Goal: Transaction & Acquisition: Purchase product/service

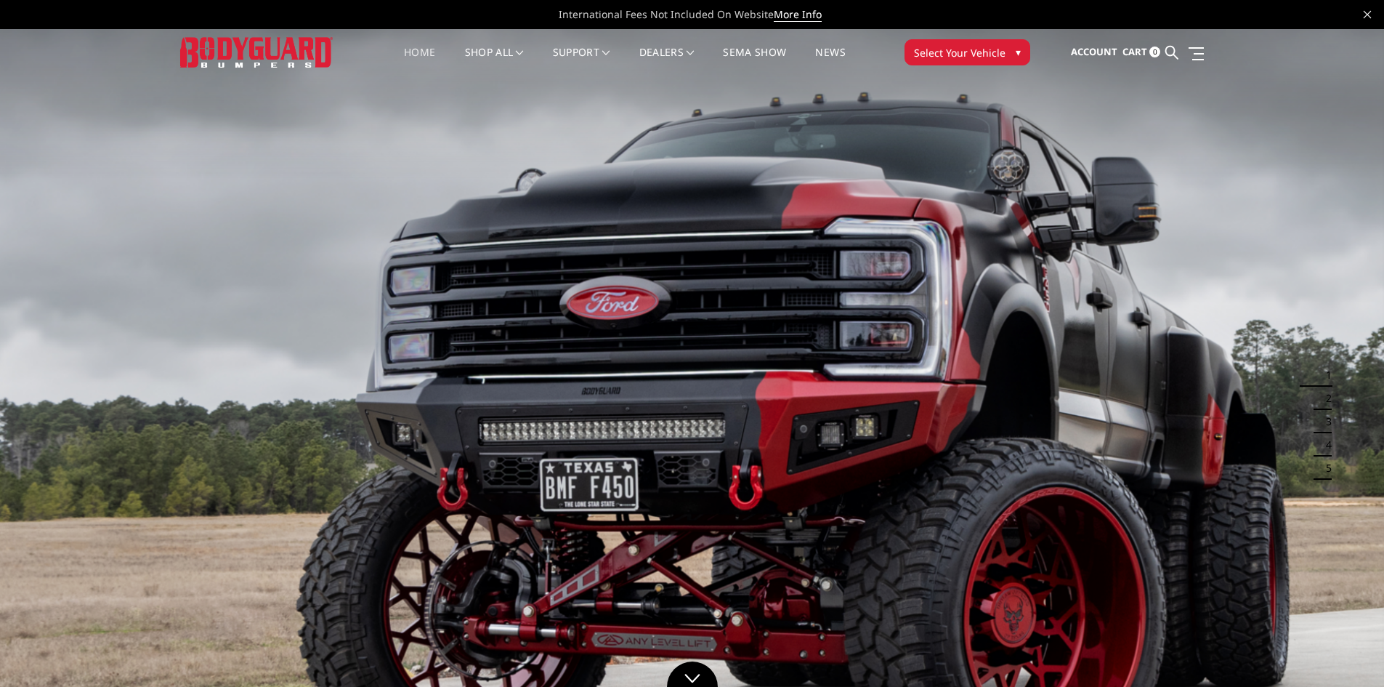
click at [948, 43] on button "Select Your Vehicle ▾" at bounding box center [968, 52] width 126 height 26
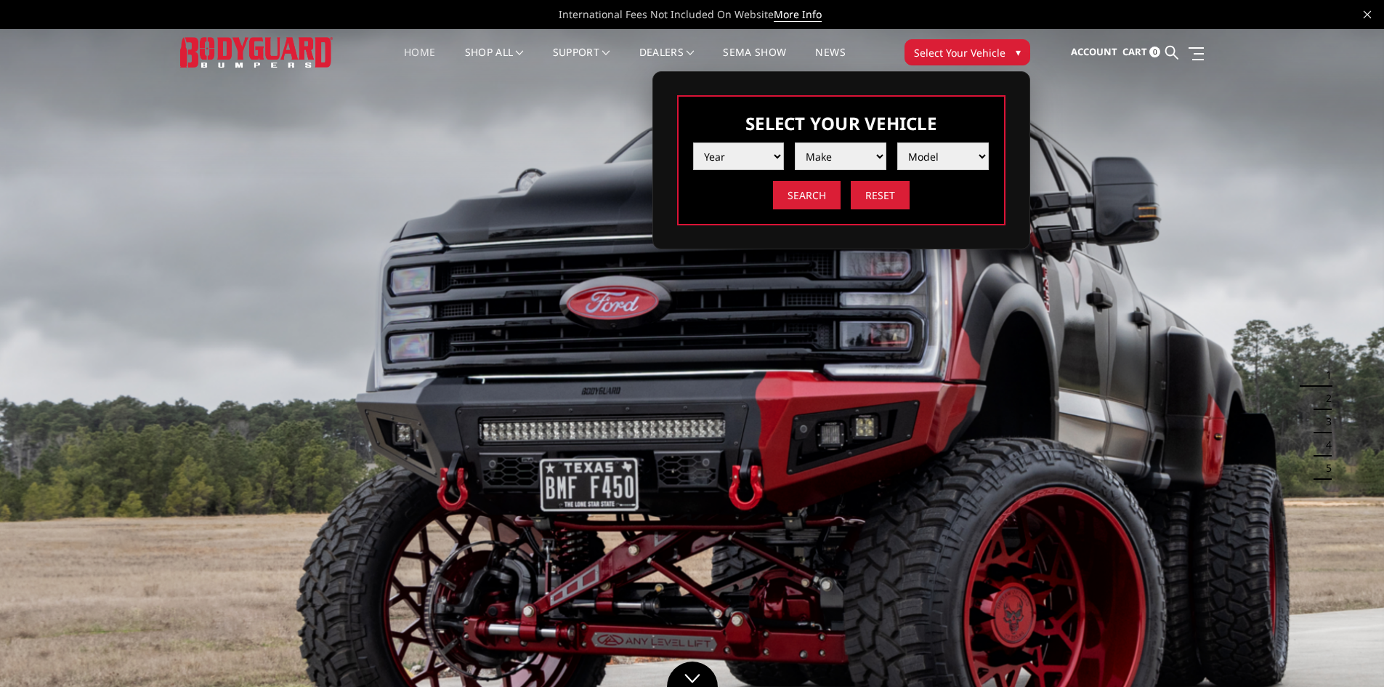
click at [773, 156] on select "Year 2025 2024 2023 2022 2021 2020 2019 2018 2017 2016 2015 2014 2013 2012 2011…" at bounding box center [739, 156] width 92 height 28
select select "yr_2021"
click at [693, 142] on select "Year 2025 2024 2023 2022 2021 2020 2019 2018 2017 2016 2015 2014 2013 2012 2011…" at bounding box center [739, 156] width 92 height 28
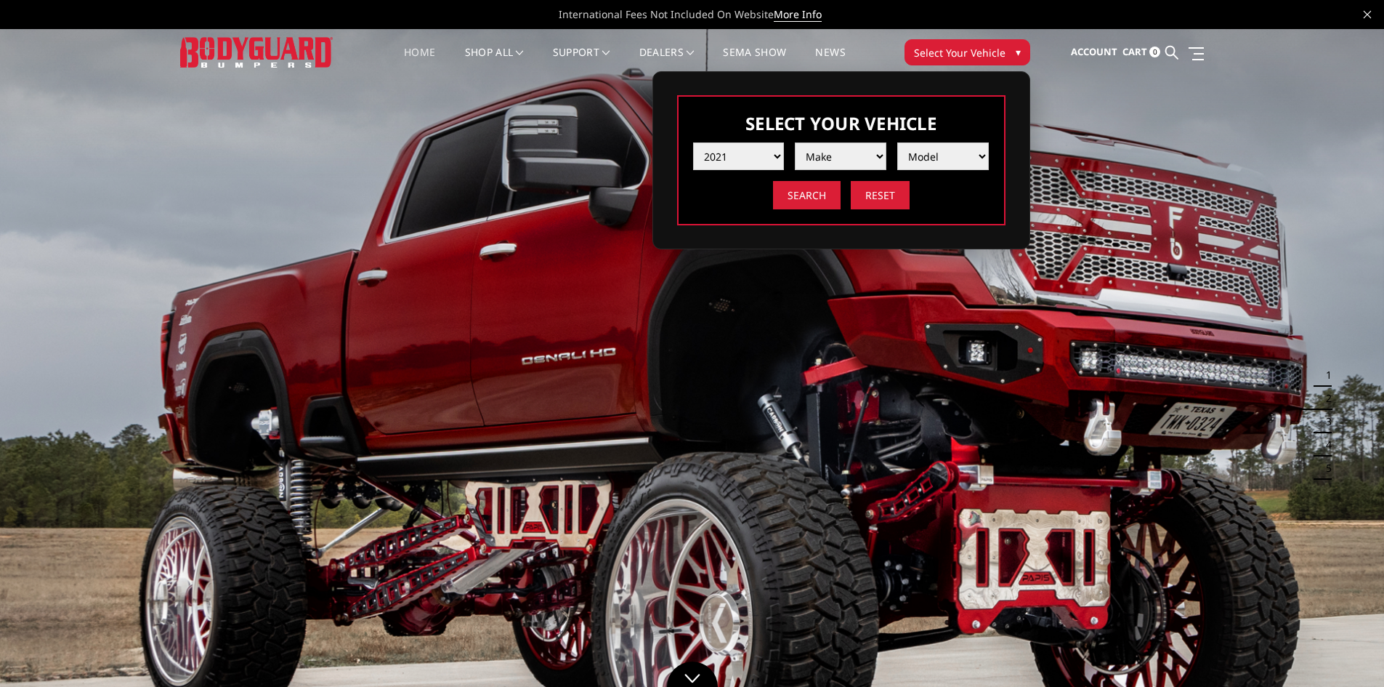
click at [839, 161] on select "Make Chevrolet Ford GMC Ram Toyota" at bounding box center [841, 156] width 92 height 28
select select "mk_chevrolet"
click at [795, 142] on select "Make Chevrolet Ford GMC Ram Toyota" at bounding box center [841, 156] width 92 height 28
click at [951, 164] on select "Model Silverado 1500 Silverado 2500 / 3500 Silverado 4500 / 5500 / 6500" at bounding box center [943, 156] width 92 height 28
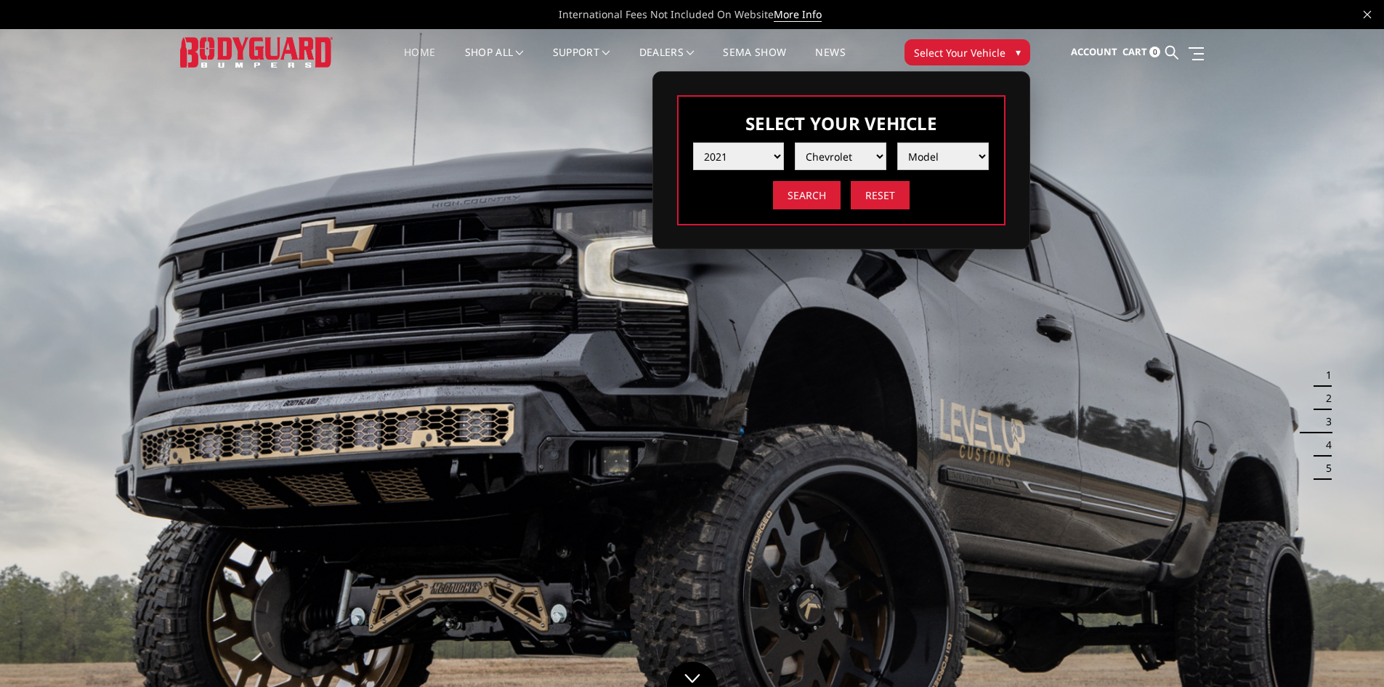
select select "md_silverado-2500-3500"
click at [897, 142] on select "Model Silverado 1500 Silverado 2500 / 3500 Silverado 4500 / 5500 / 6500" at bounding box center [943, 156] width 92 height 28
click at [799, 195] on input "Search" at bounding box center [807, 195] width 68 height 28
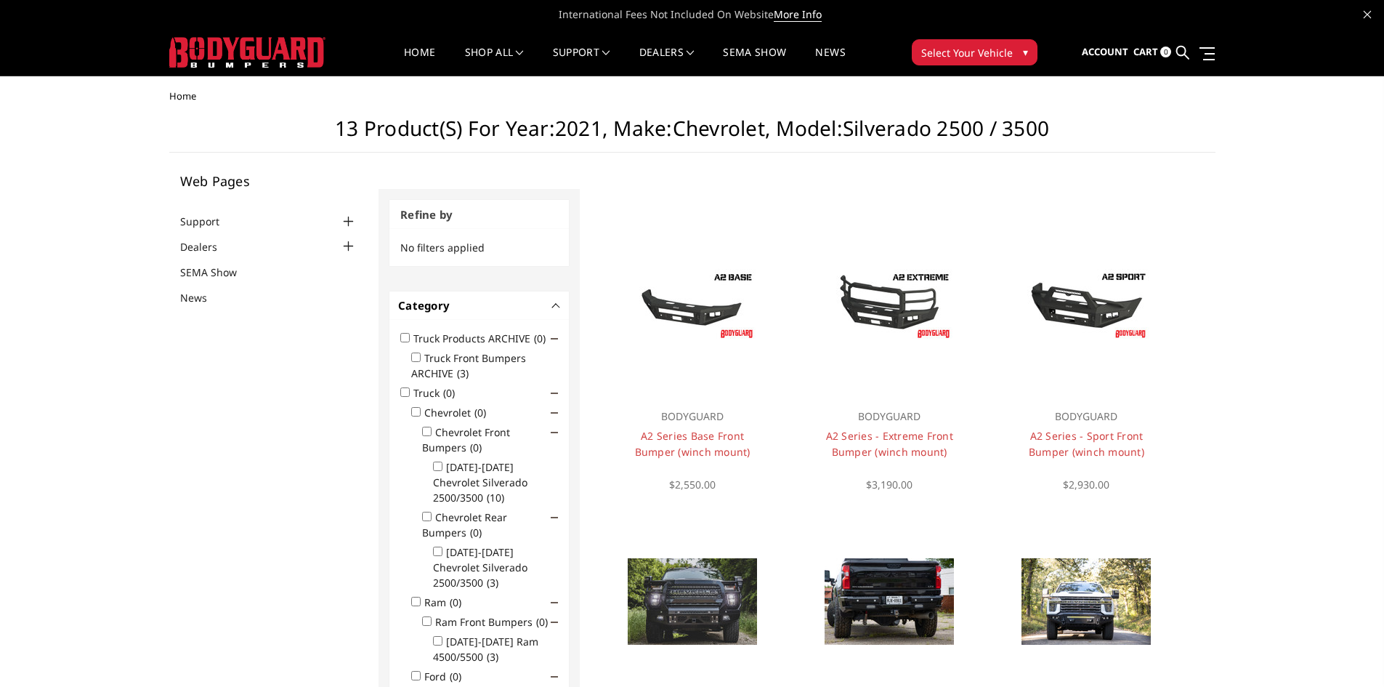
scroll to position [291, 0]
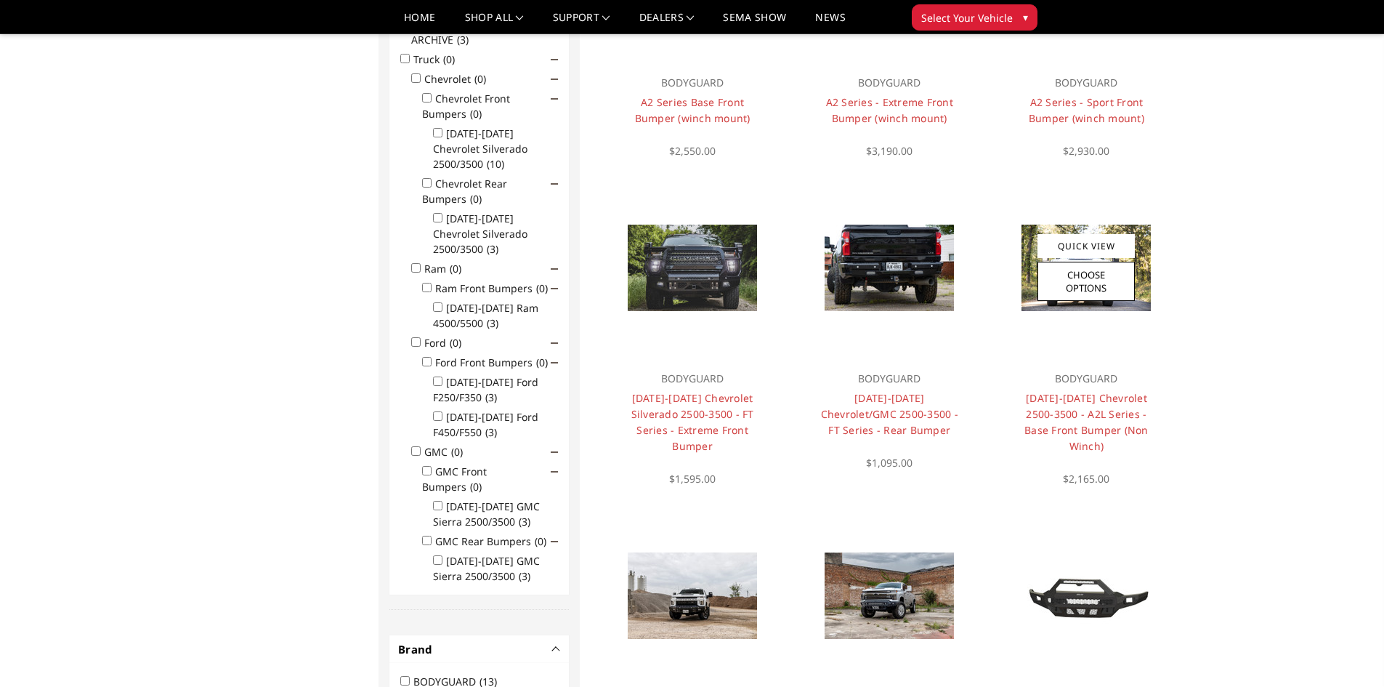
click at [1103, 320] on div at bounding box center [1086, 267] width 175 height 175
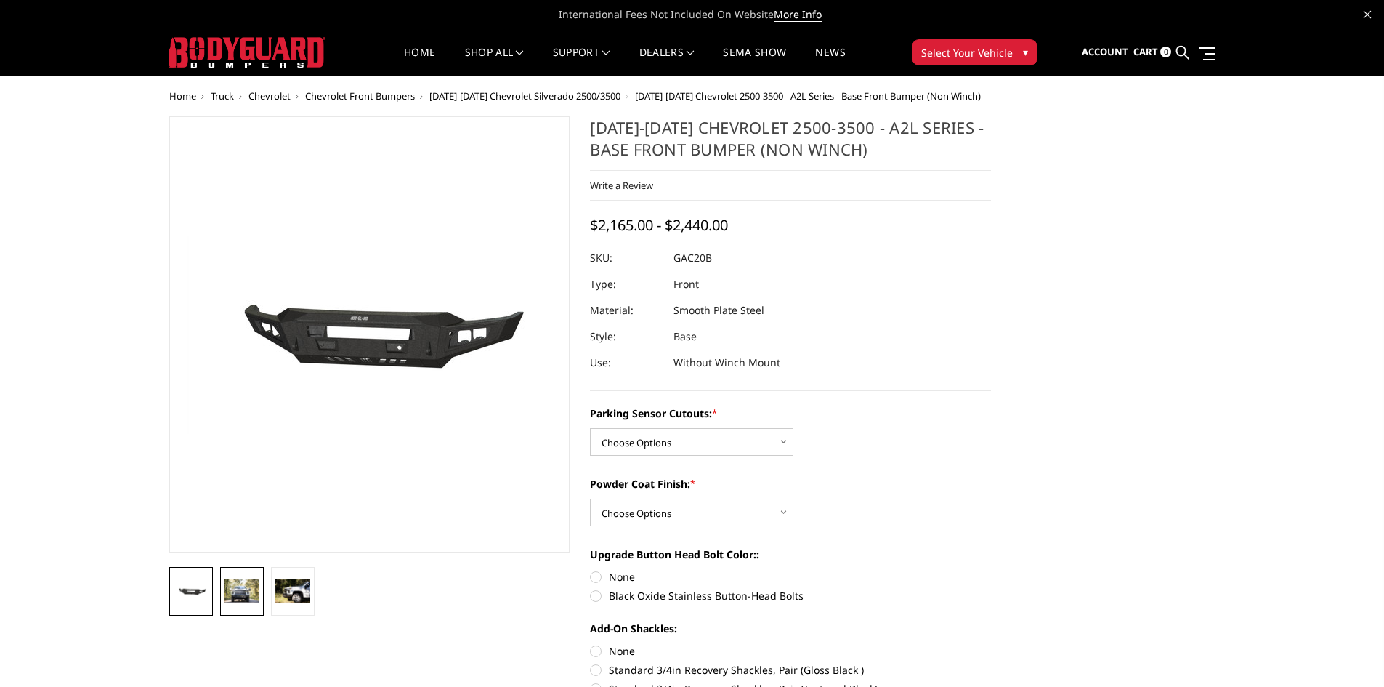
click at [239, 593] on img at bounding box center [242, 590] width 35 height 23
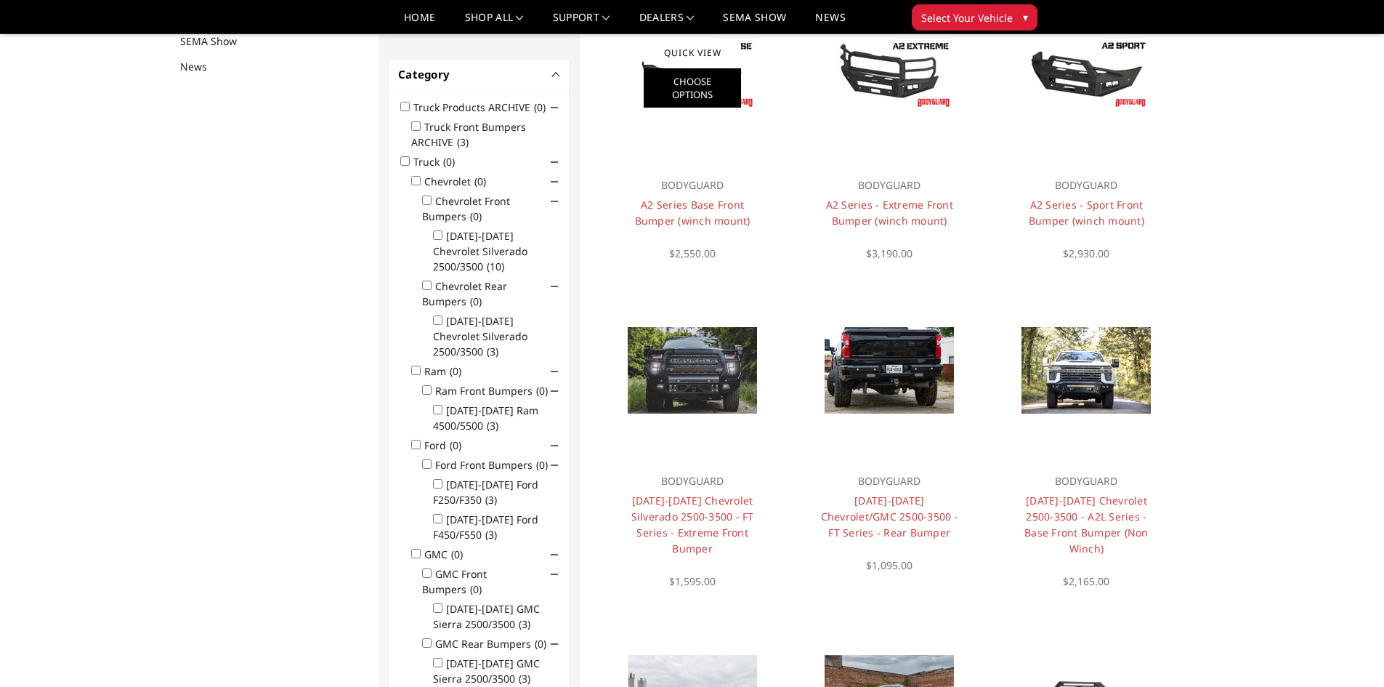
scroll to position [189, 0]
click at [719, 139] on div at bounding box center [692, 73] width 175 height 175
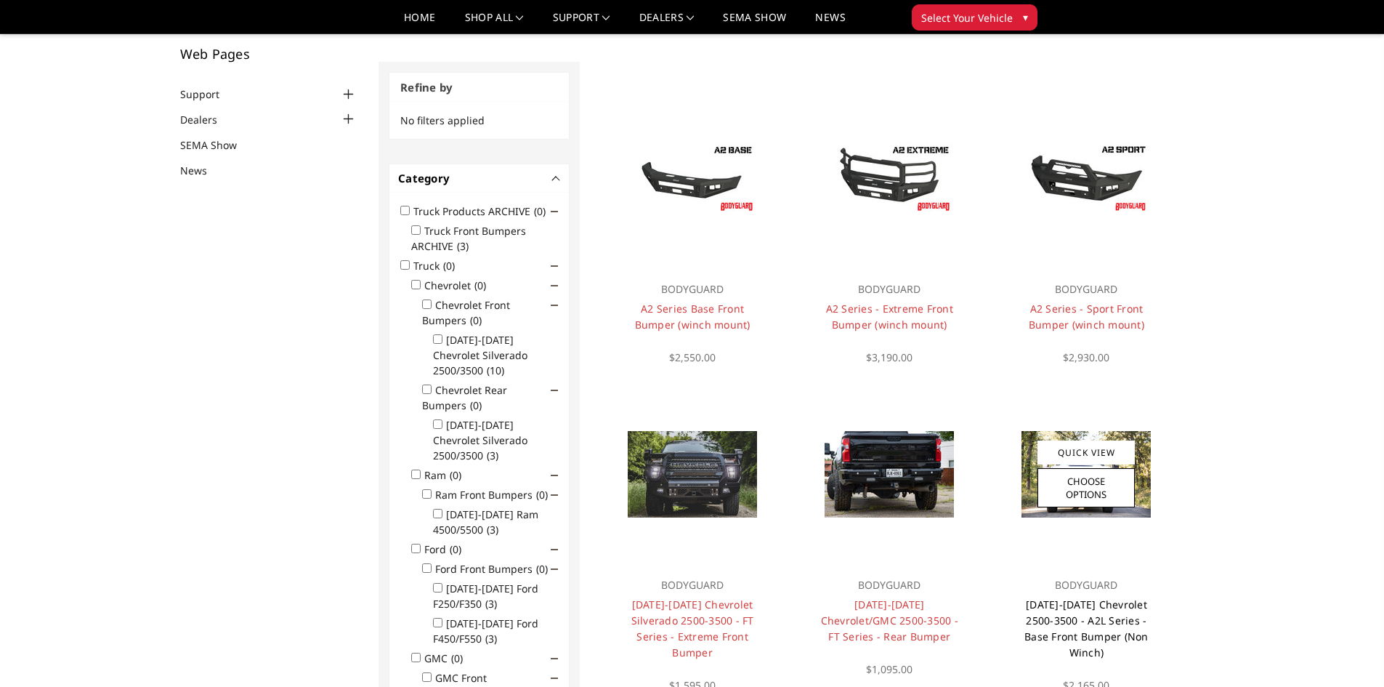
scroll to position [218, 0]
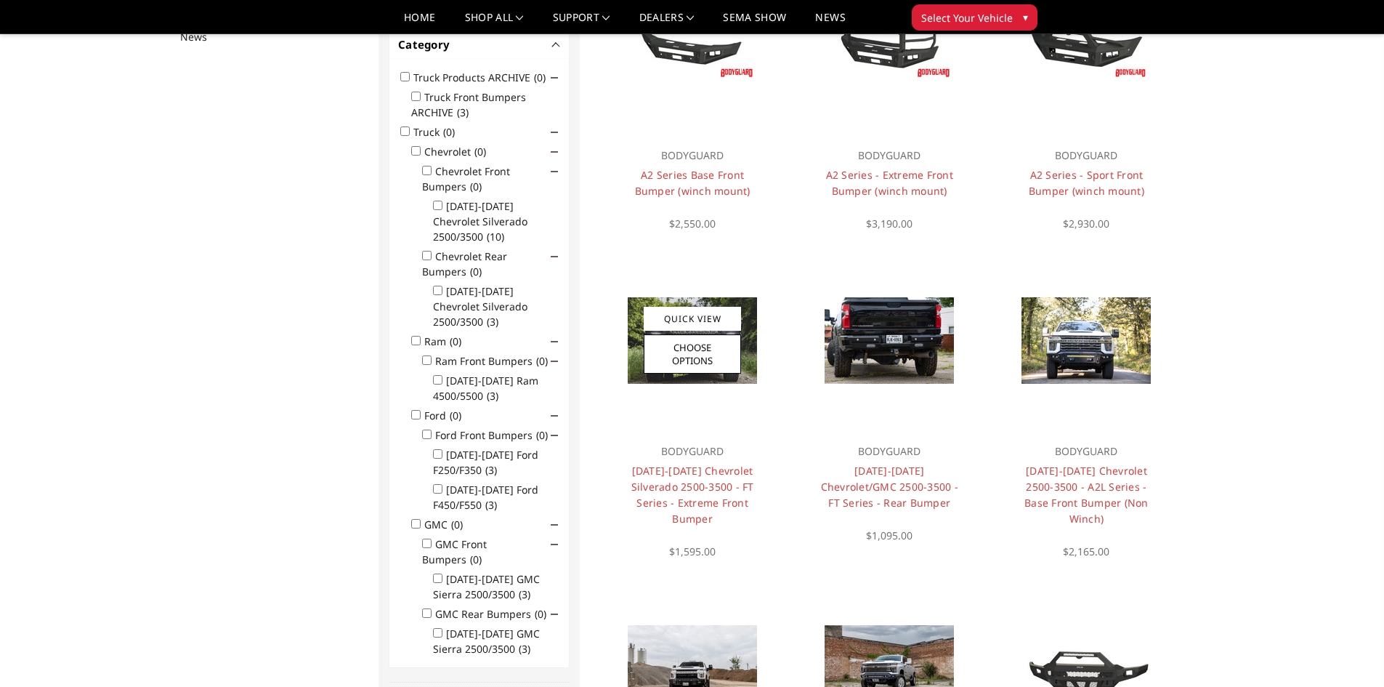
click at [693, 398] on div at bounding box center [692, 340] width 175 height 175
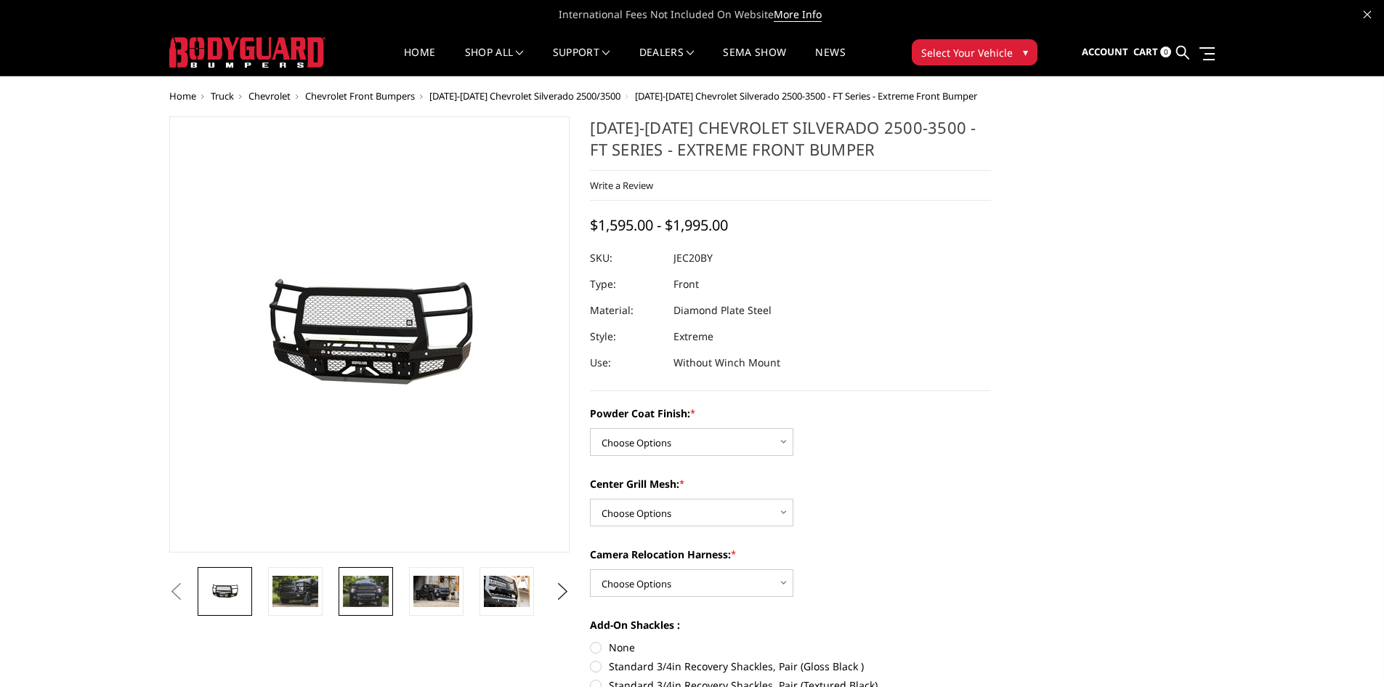
click at [382, 593] on img at bounding box center [366, 591] width 46 height 31
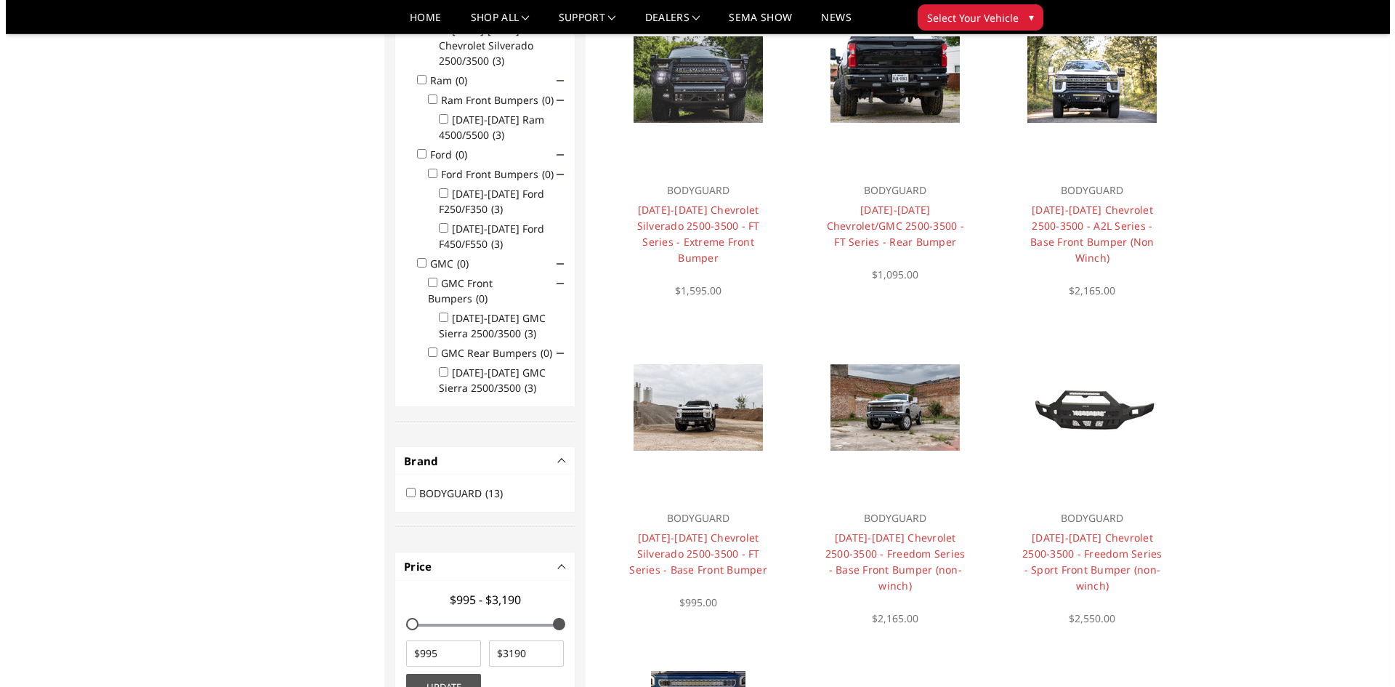
scroll to position [480, 0]
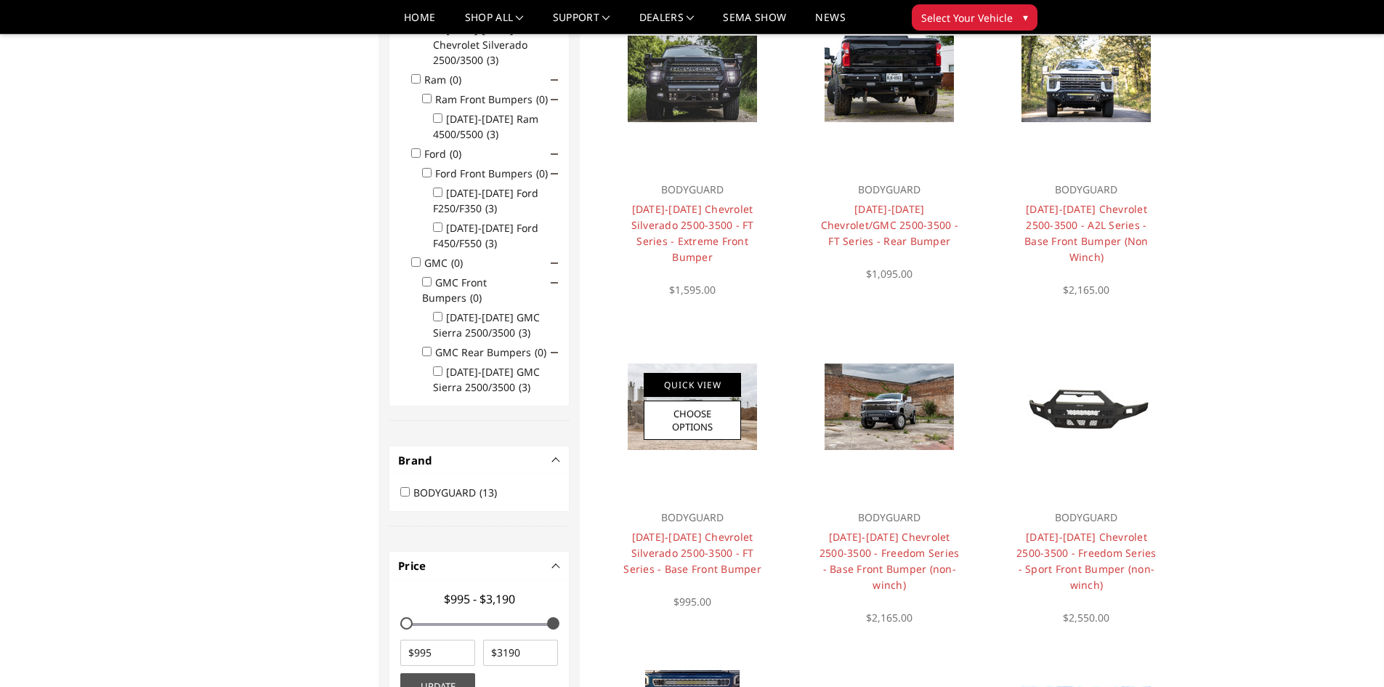
click at [715, 387] on link "Quick View" at bounding box center [692, 385] width 97 height 24
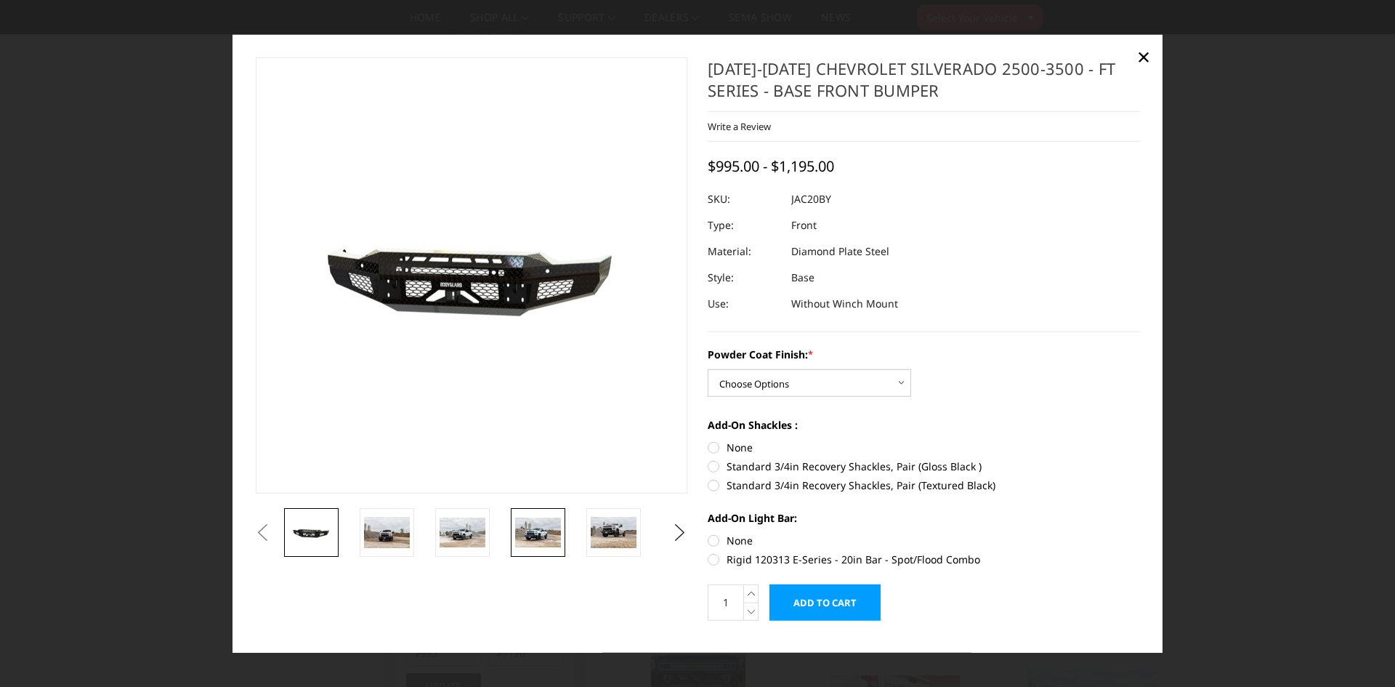
click at [538, 536] on img at bounding box center [538, 532] width 46 height 31
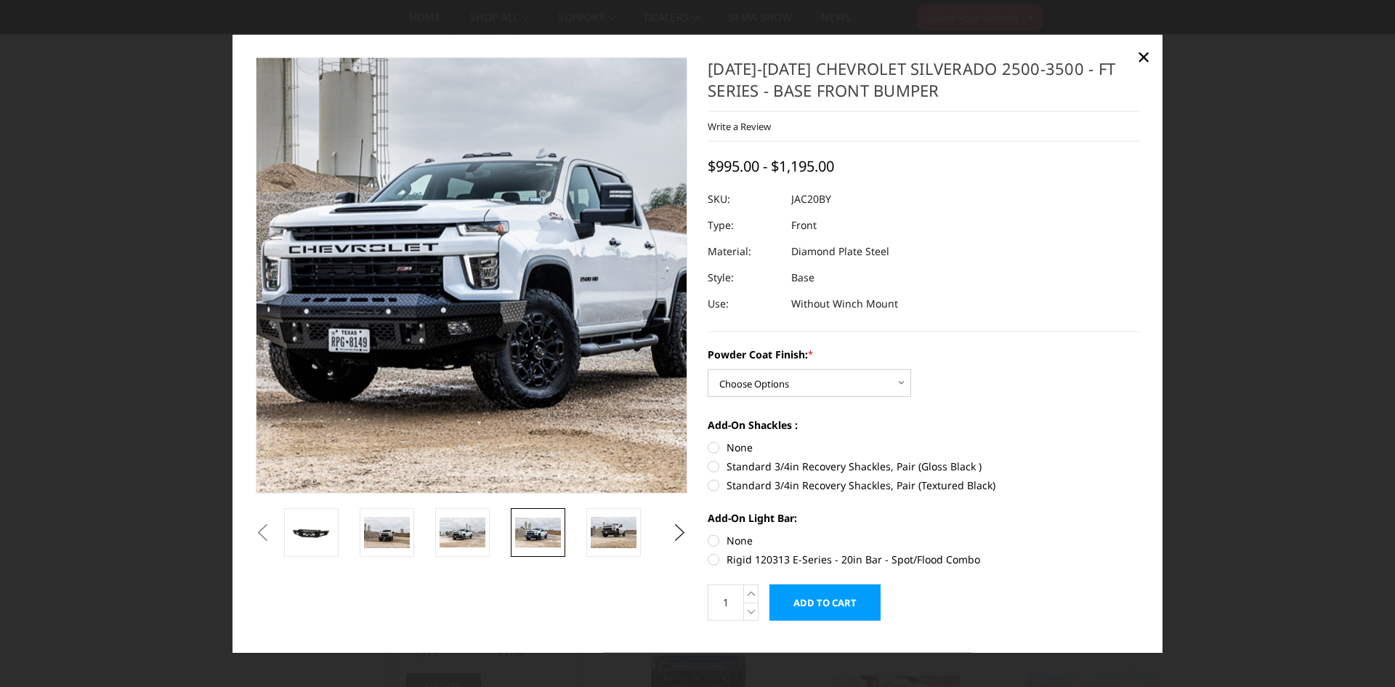
click at [427, 343] on img at bounding box center [518, 248] width 930 height 618
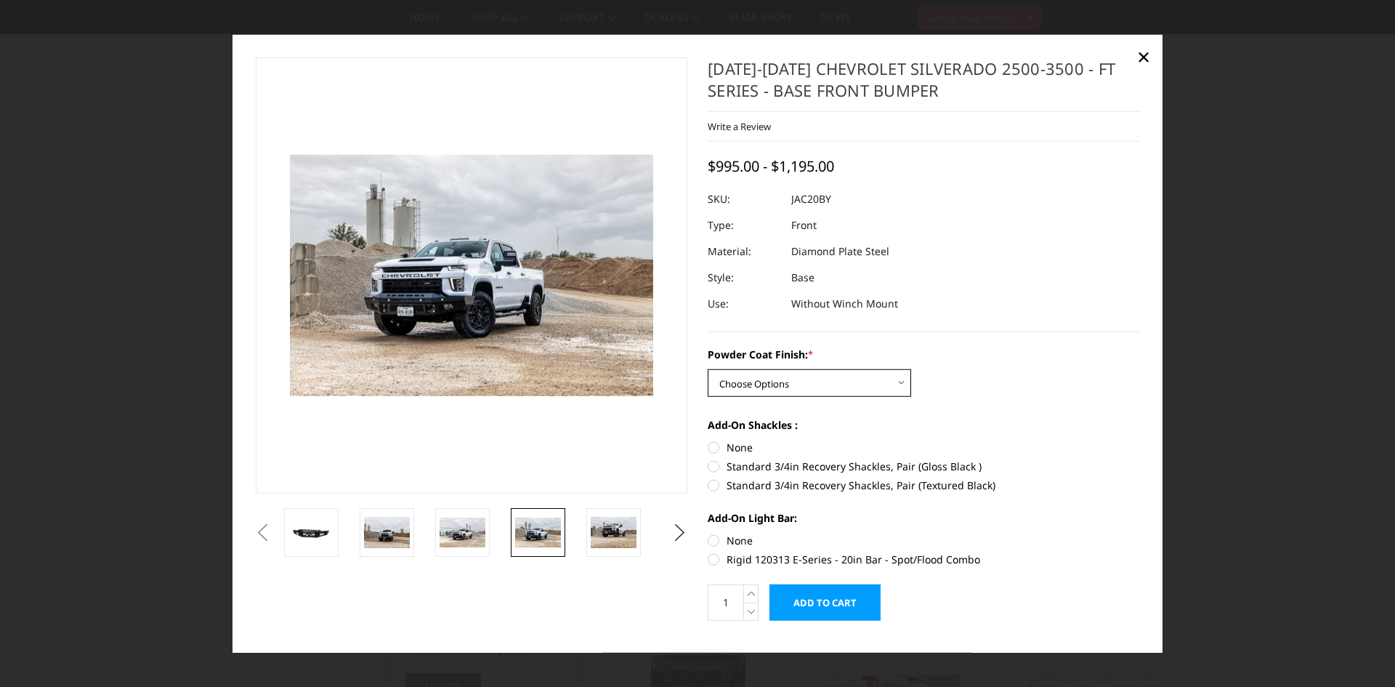
click at [800, 387] on select "Choose Options Bare Metal Gloss Black Powder Coat Textured Black Powder Coat" at bounding box center [809, 383] width 203 height 28
select select "3365"
click at [708, 369] on select "Choose Options Bare Metal Gloss Black Powder Coat Textured Black Powder Coat" at bounding box center [809, 383] width 203 height 28
click at [623, 540] on img at bounding box center [614, 532] width 46 height 31
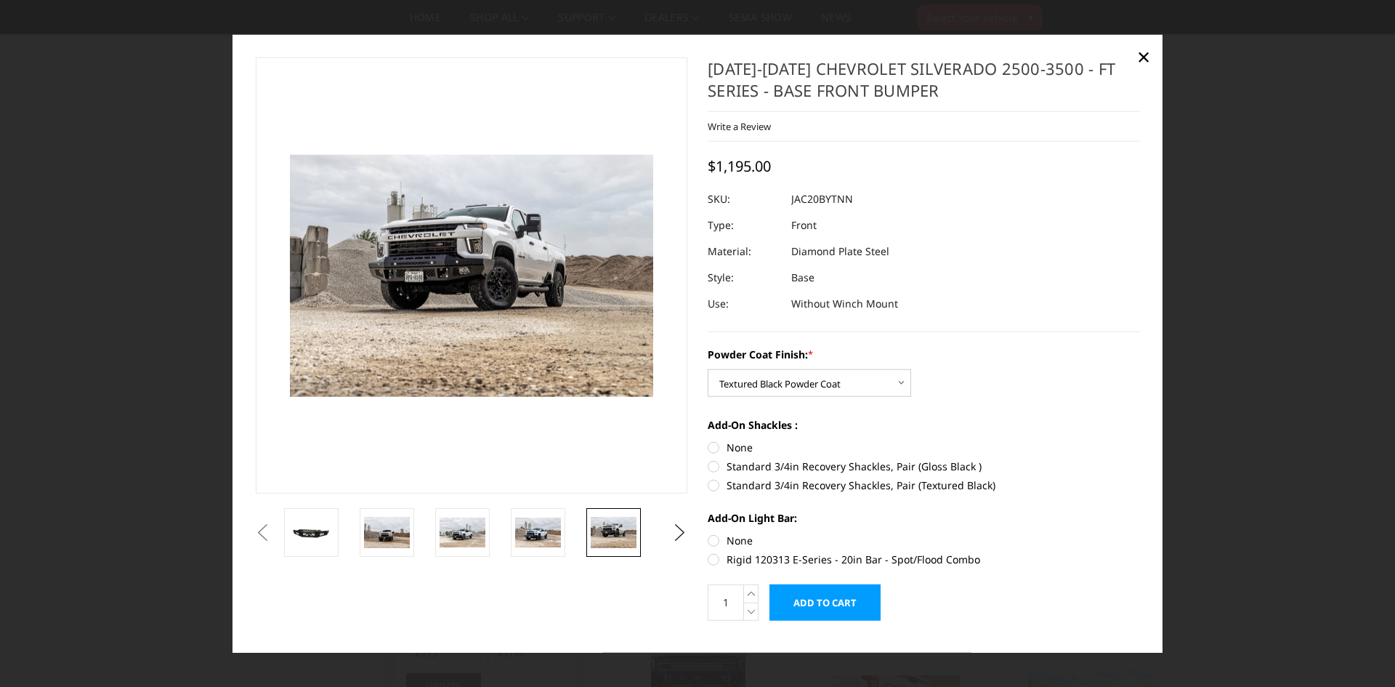
click at [274, 522] on button "Previous" at bounding box center [263, 532] width 22 height 22
click at [274, 536] on button "Previous" at bounding box center [263, 532] width 22 height 22
click at [274, 534] on button "Previous" at bounding box center [263, 532] width 22 height 22
click at [312, 517] on link at bounding box center [311, 532] width 55 height 49
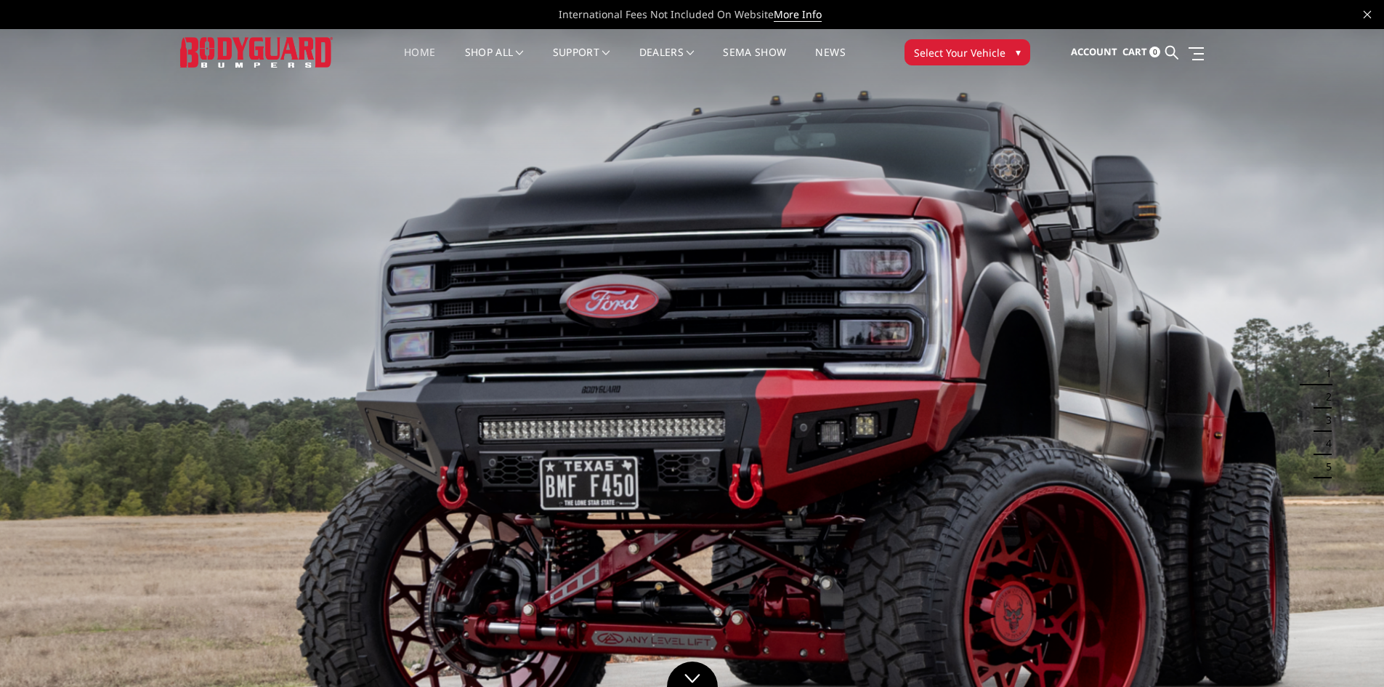
click at [949, 51] on span "Select Your Vehicle" at bounding box center [960, 52] width 92 height 15
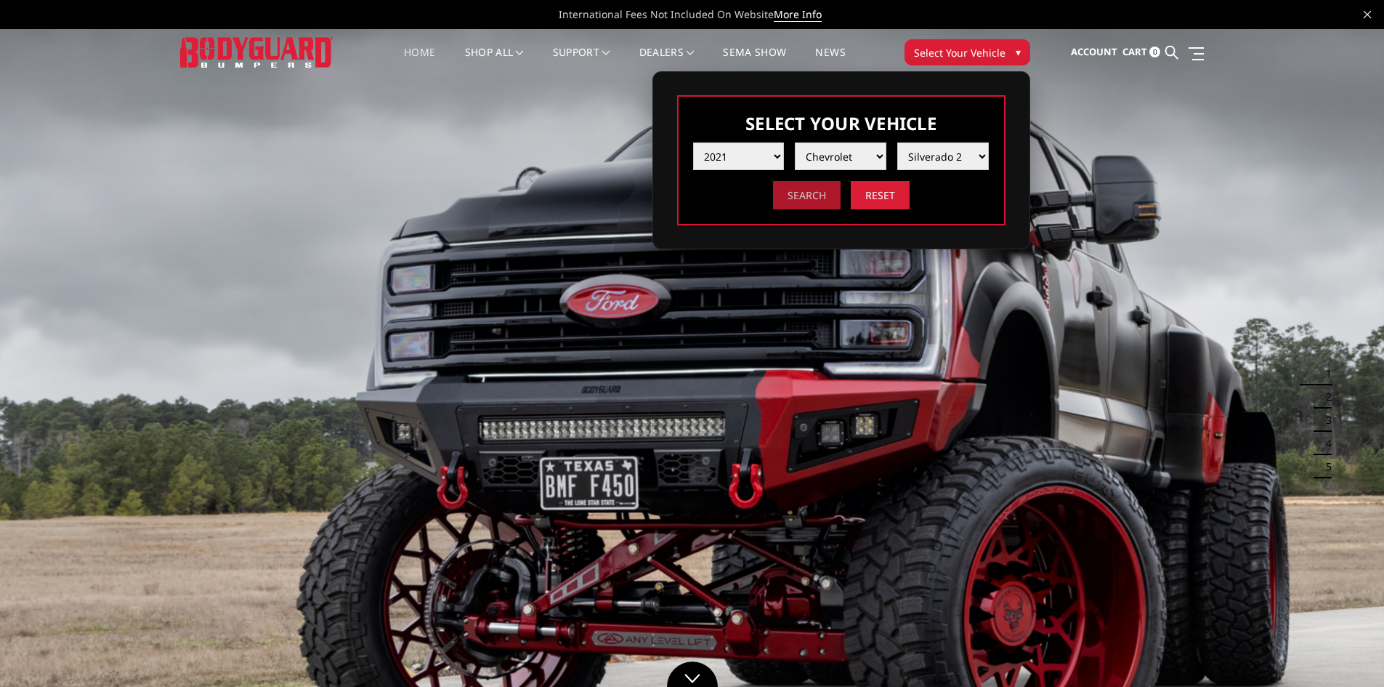
click at [819, 198] on input "Search" at bounding box center [807, 195] width 68 height 28
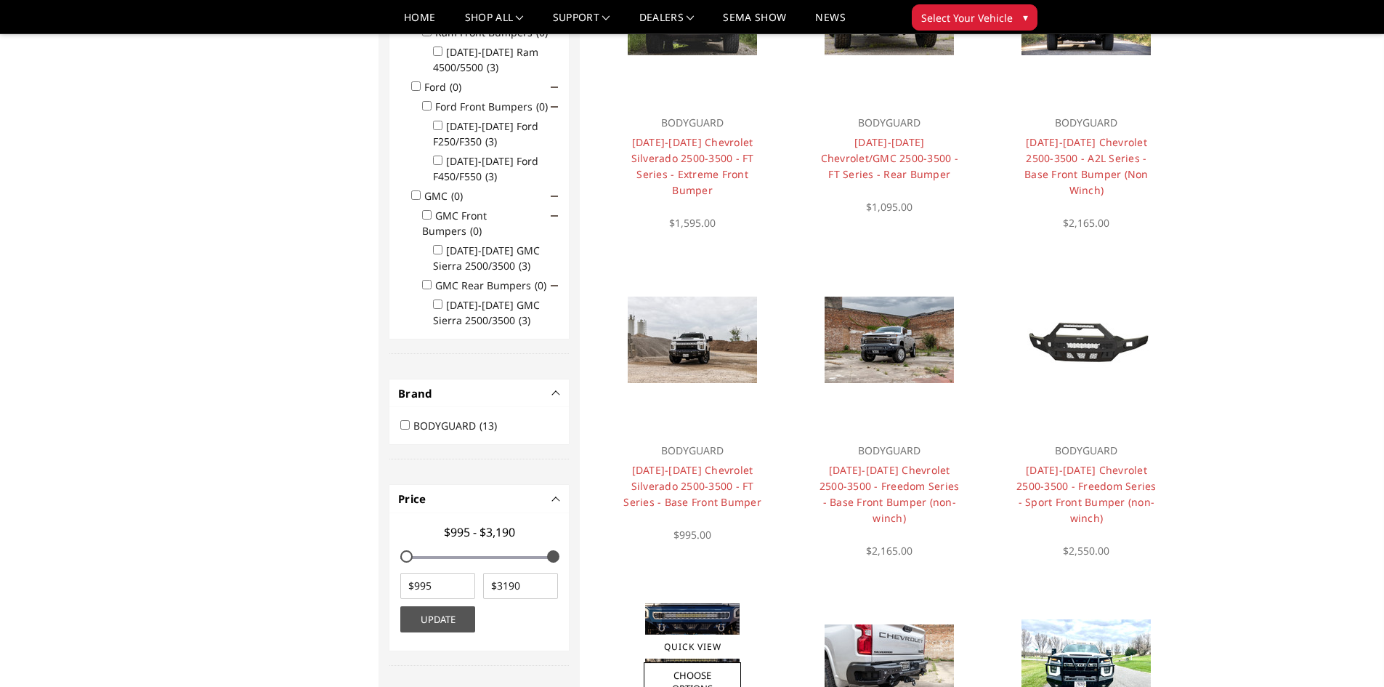
scroll to position [552, 0]
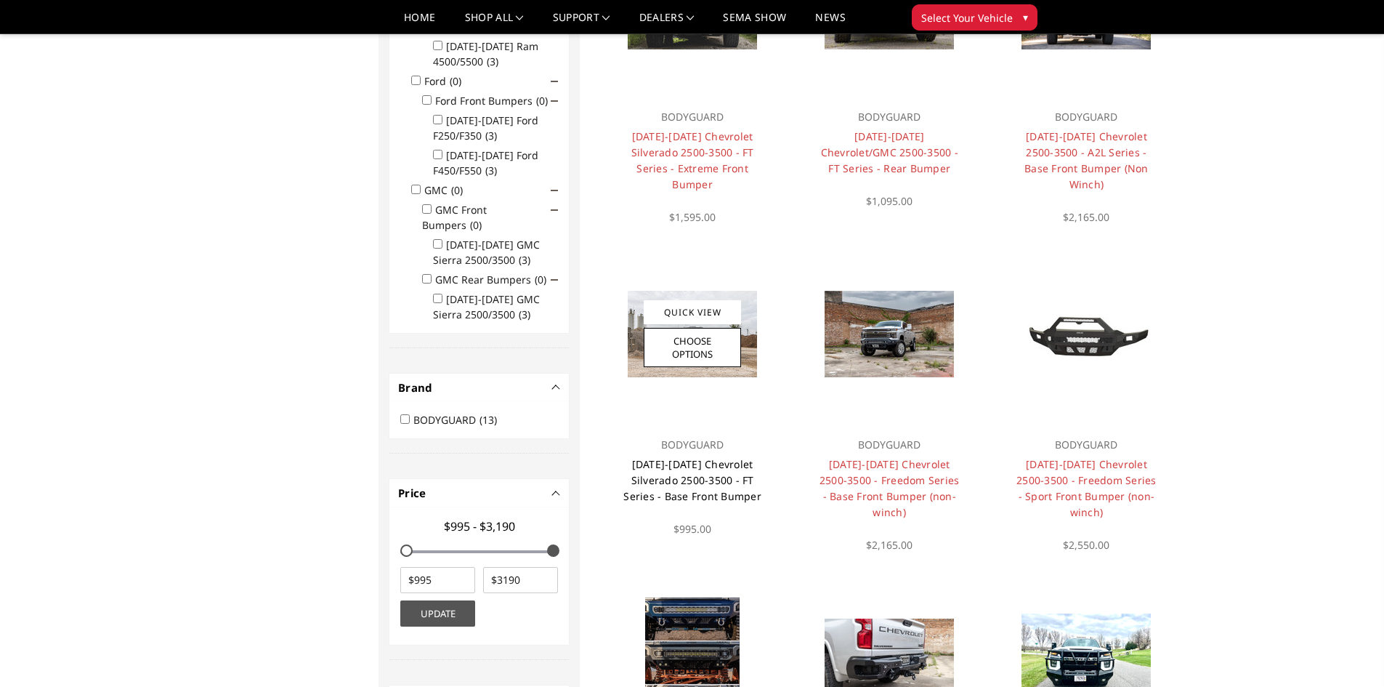
click at [673, 459] on link "[DATE]-[DATE] Chevrolet Silverado 2500-3500 - FT Series - Base Front Bumper" at bounding box center [693, 480] width 138 height 46
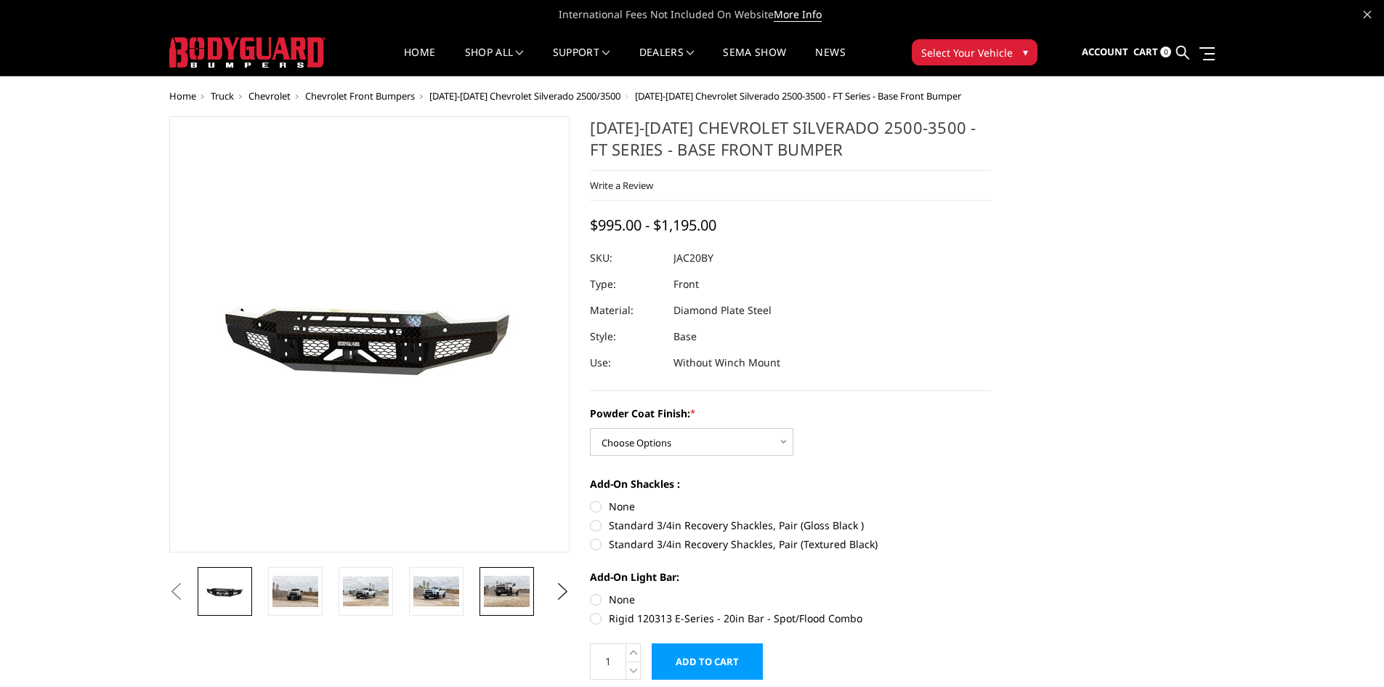
click at [513, 584] on img at bounding box center [507, 591] width 46 height 31
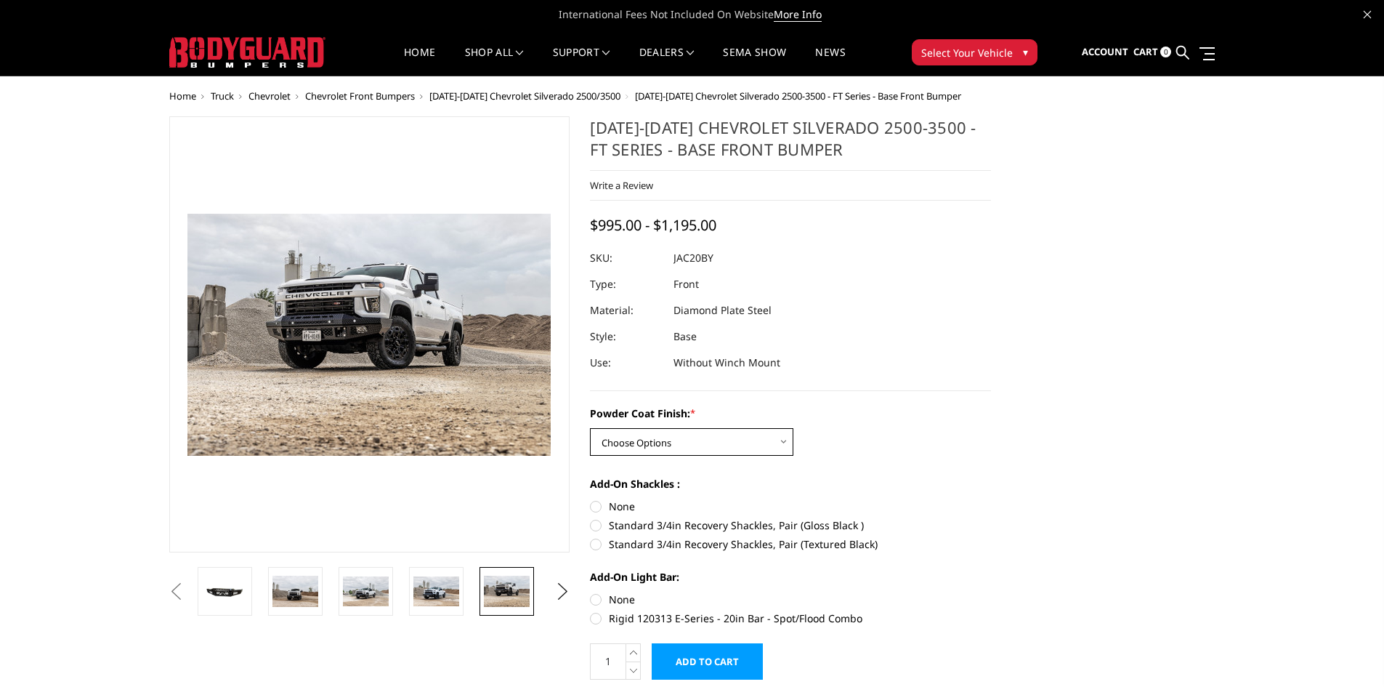
click at [707, 437] on select "Choose Options Bare Metal Gloss Black Powder Coat Textured Black Powder Coat" at bounding box center [691, 442] width 203 height 28
select select "3365"
click at [590, 428] on select "Choose Options Bare Metal Gloss Black Powder Coat Textured Black Powder Coat" at bounding box center [691, 442] width 203 height 28
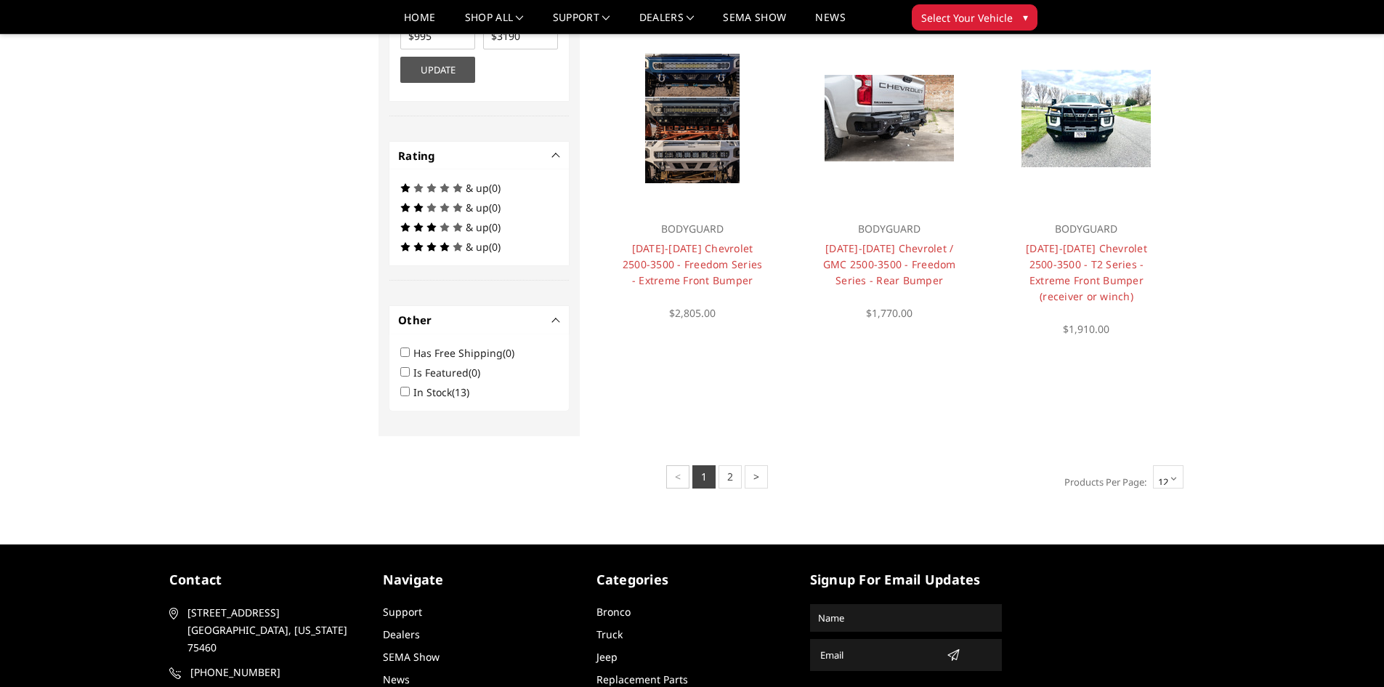
scroll to position [968, 0]
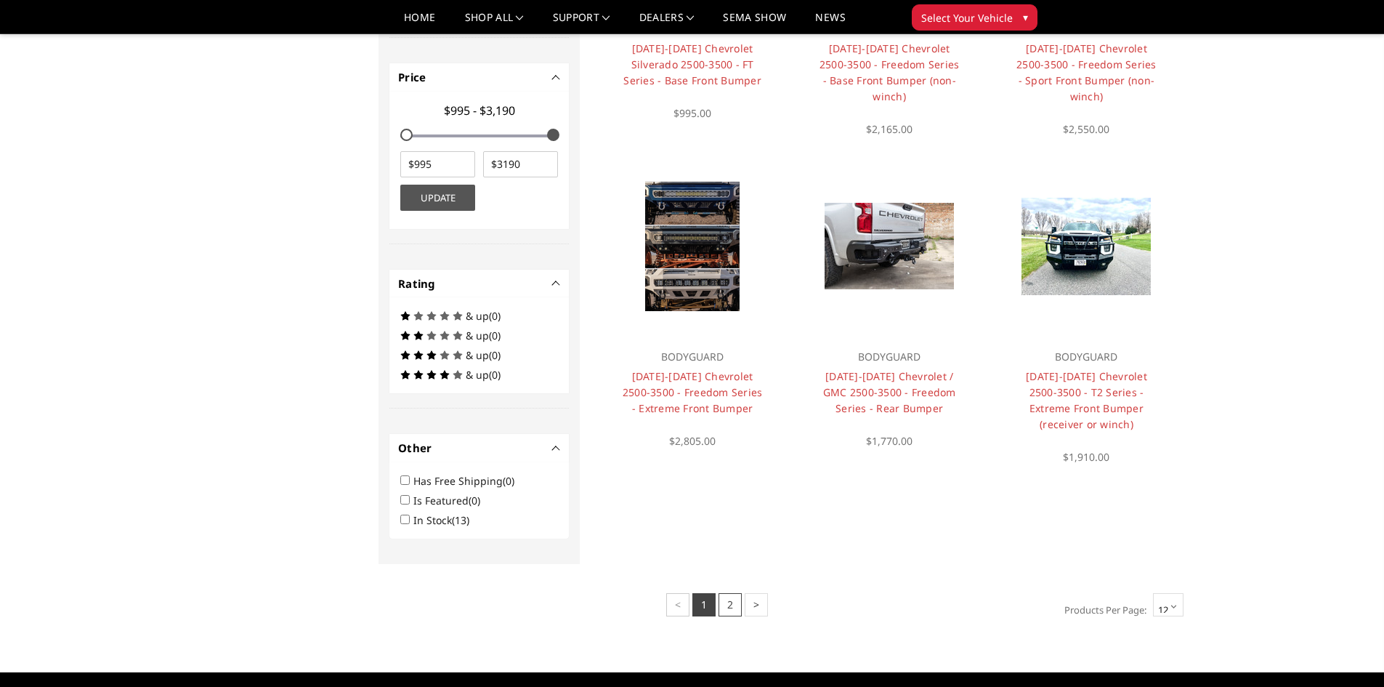
click at [722, 593] on link "2" at bounding box center [730, 604] width 23 height 23
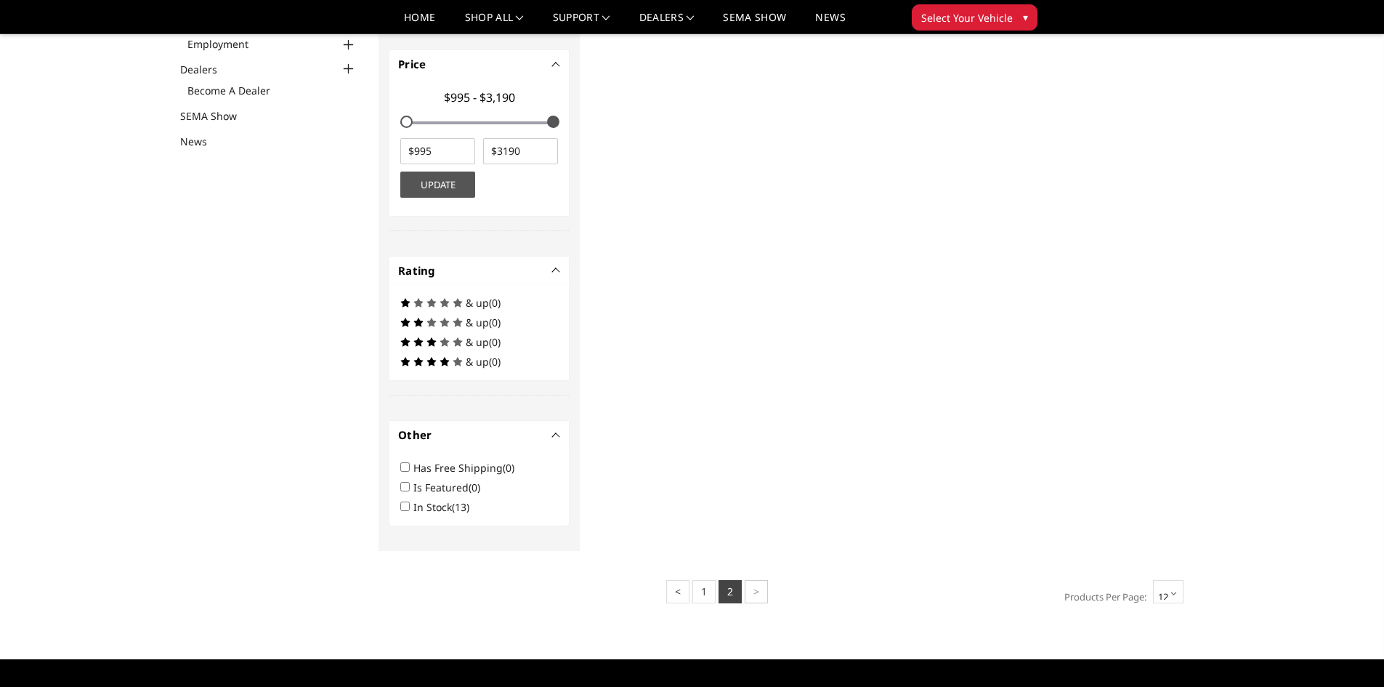
scroll to position [665, 0]
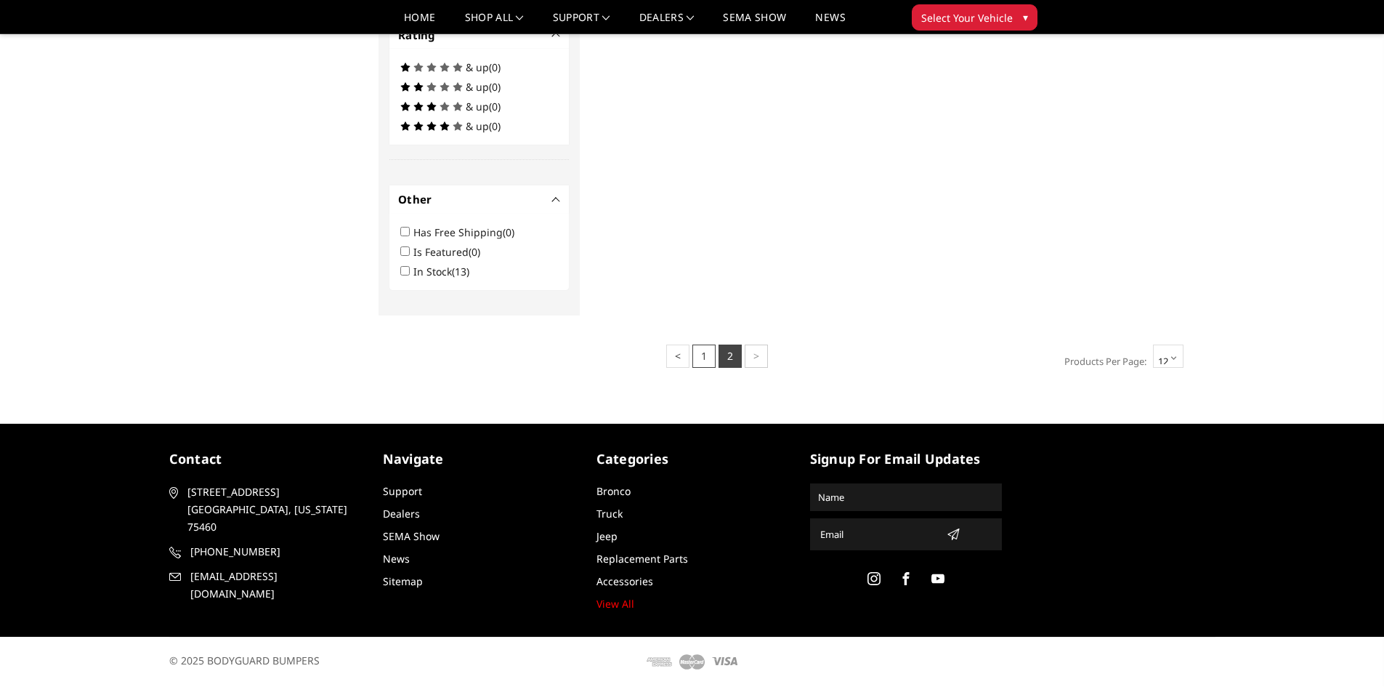
click at [704, 355] on link "1" at bounding box center [704, 355] width 23 height 23
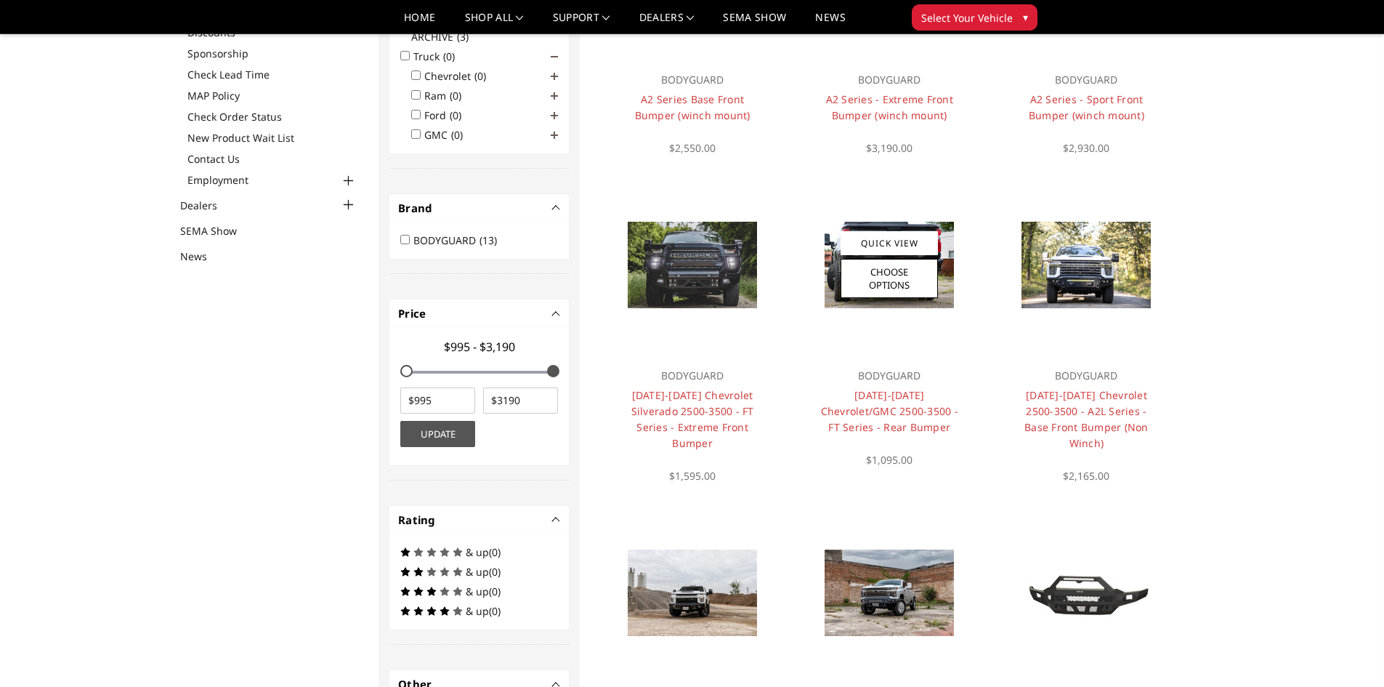
scroll to position [291, 0]
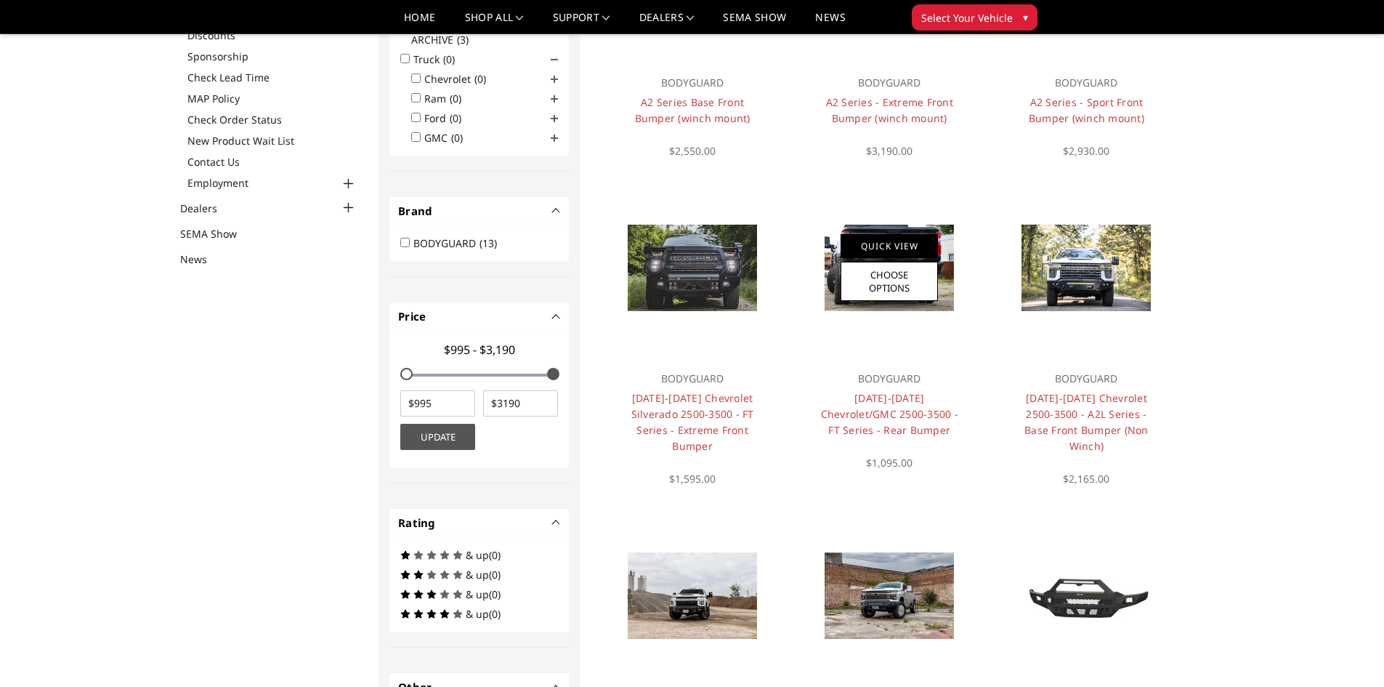
click at [902, 258] on link "Quick View" at bounding box center [889, 246] width 97 height 24
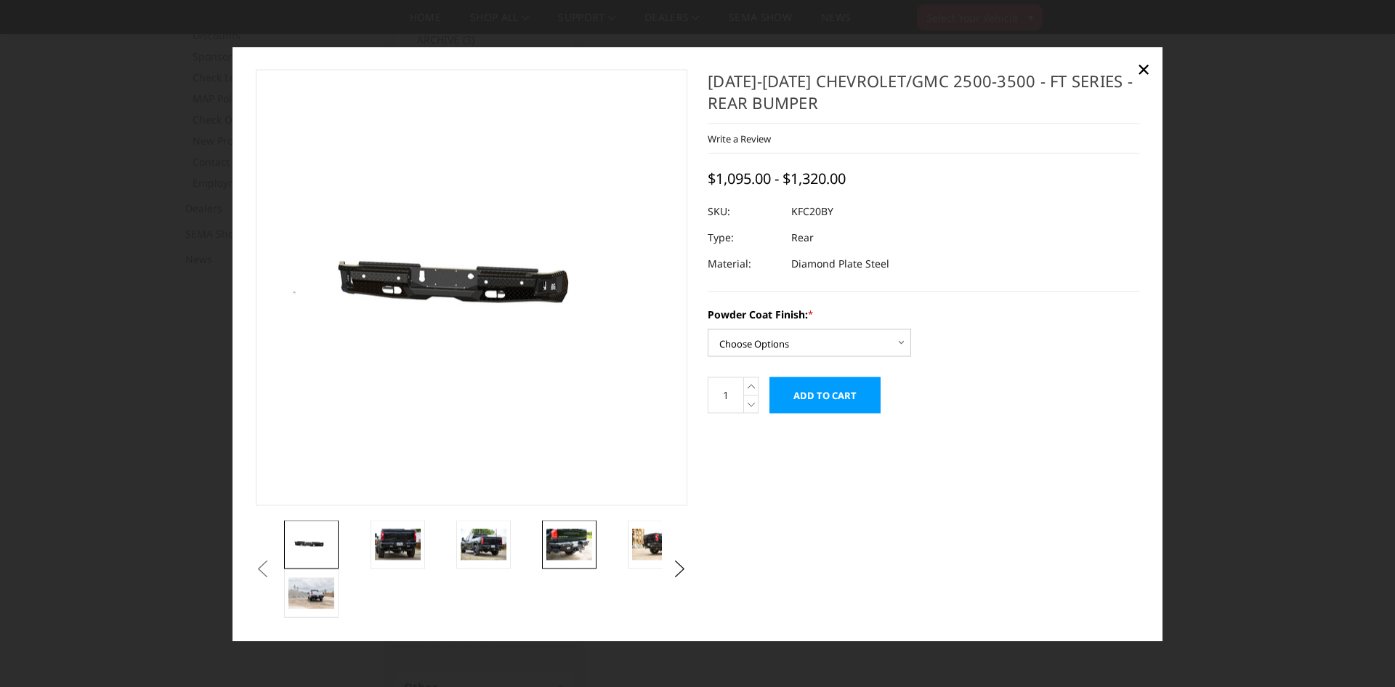
click at [563, 554] on img at bounding box center [569, 544] width 46 height 31
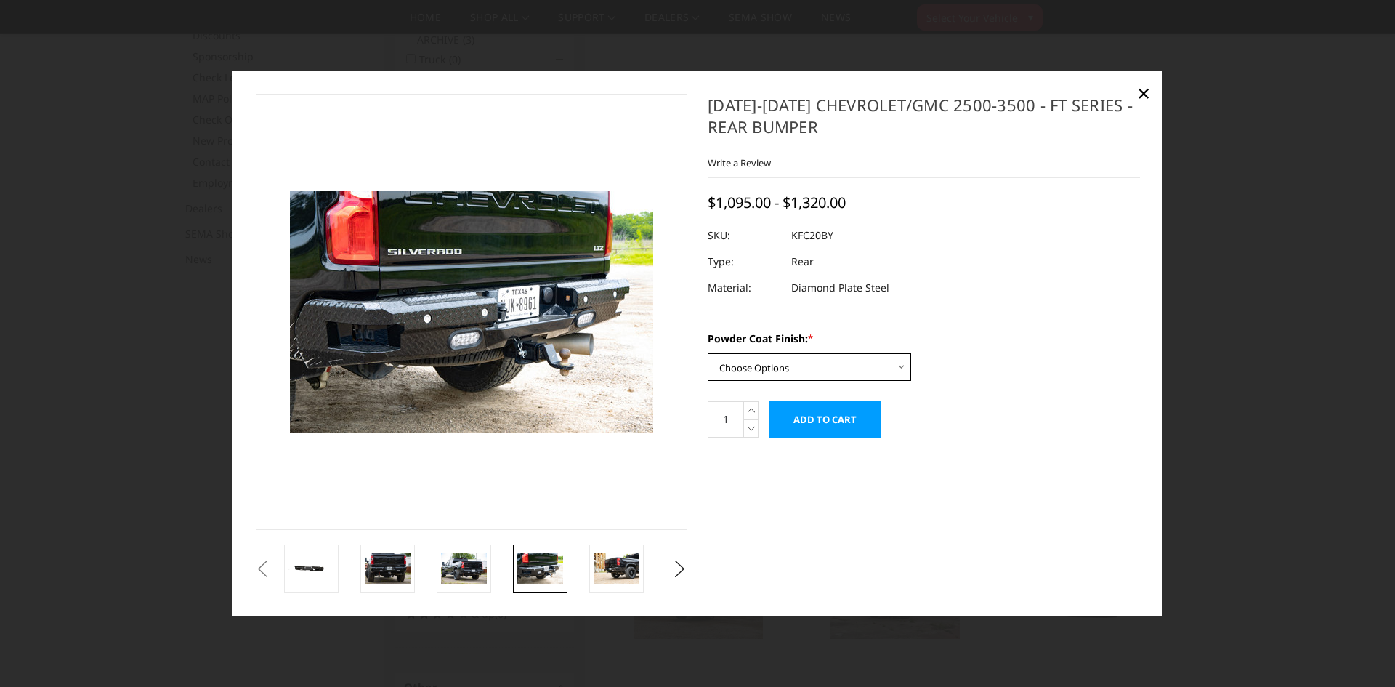
click at [884, 364] on select "Choose Options Bare Metal Gloss Black Powder Coat Textured Black Powder Coat" at bounding box center [809, 367] width 203 height 28
select select "3419"
click at [708, 353] on select "Choose Options Bare Metal Gloss Black Powder Coat Textured Black Powder Coat" at bounding box center [809, 367] width 203 height 28
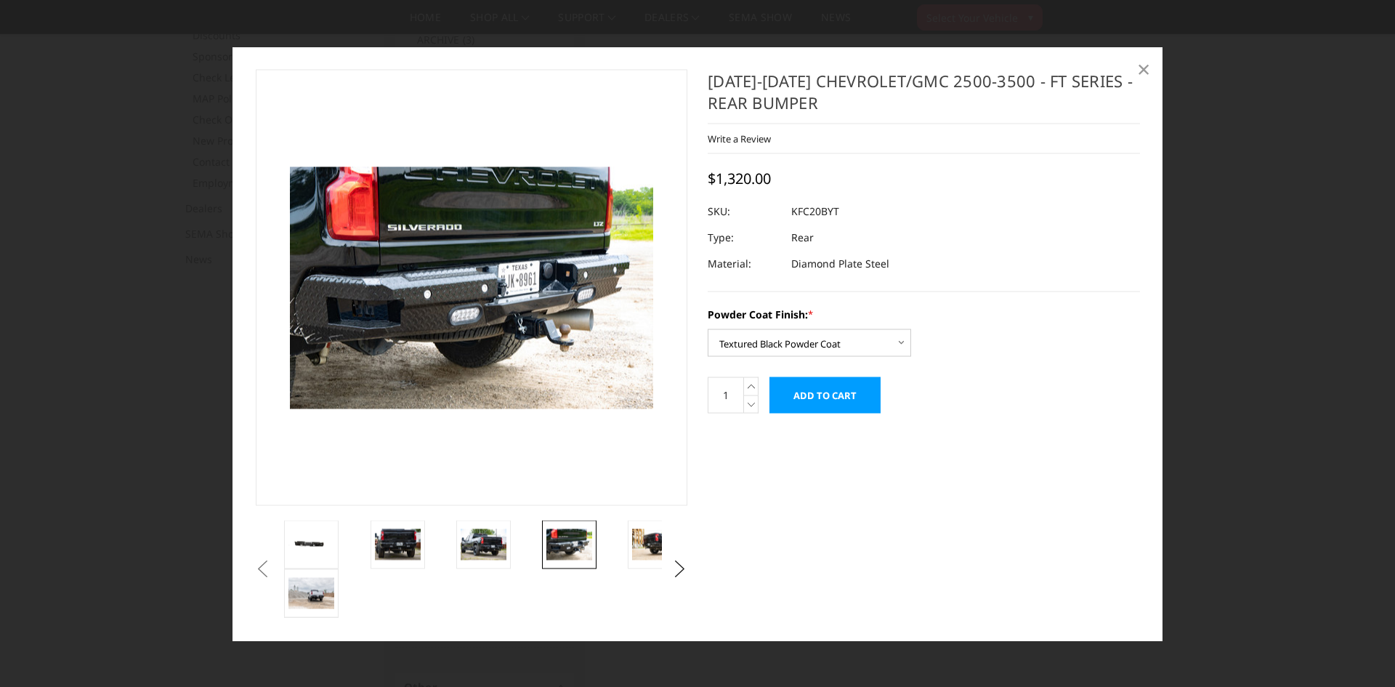
click at [1145, 71] on span "×" at bounding box center [1143, 68] width 13 height 31
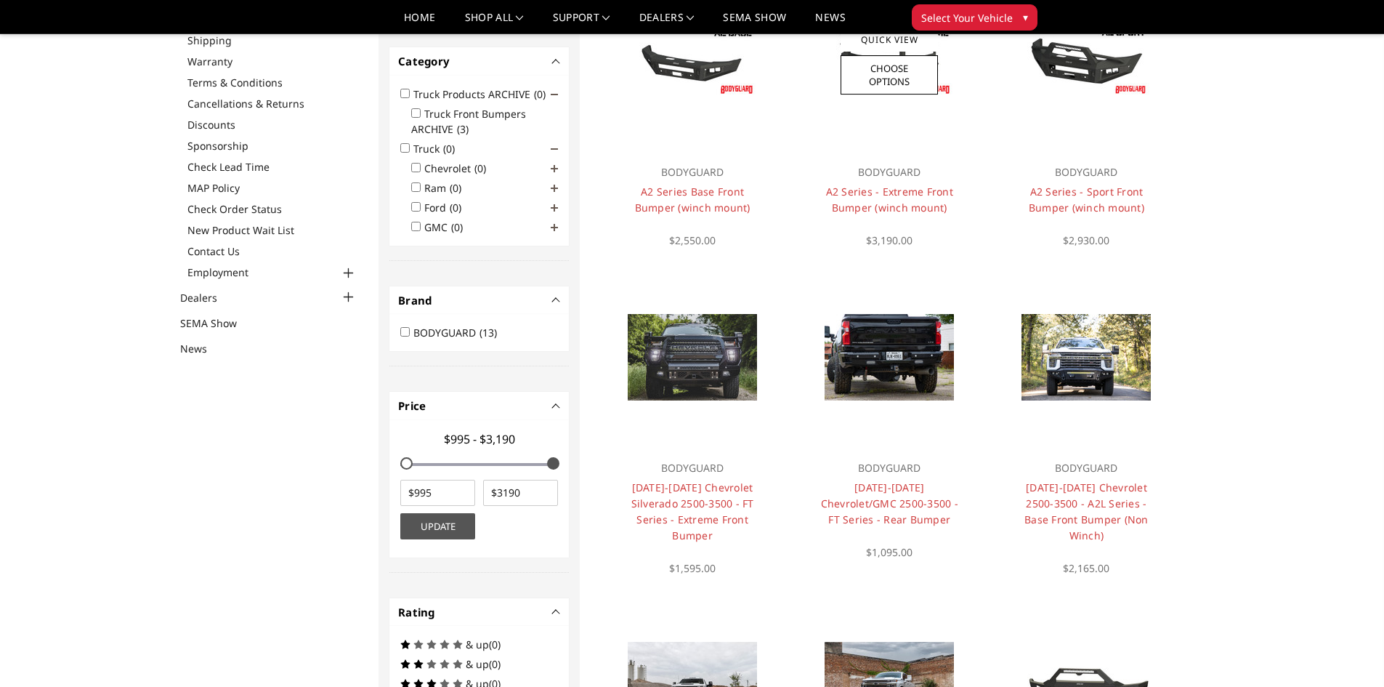
scroll to position [0, 0]
